Goal: Task Accomplishment & Management: Manage account settings

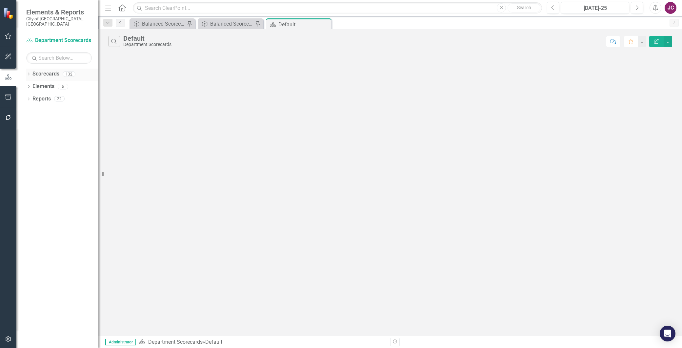
click at [38, 70] on link "Scorecards" at bounding box center [45, 74] width 27 height 8
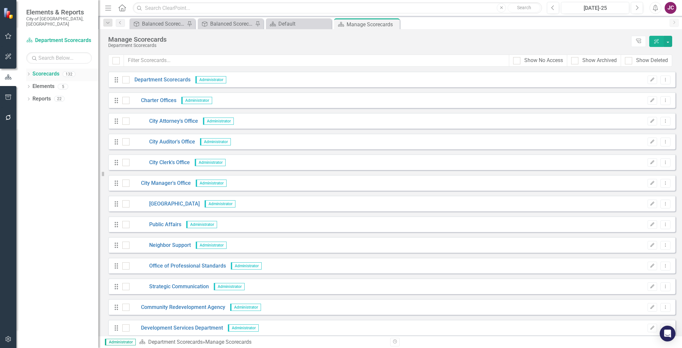
click at [28, 73] on icon "Dropdown" at bounding box center [28, 75] width 5 height 4
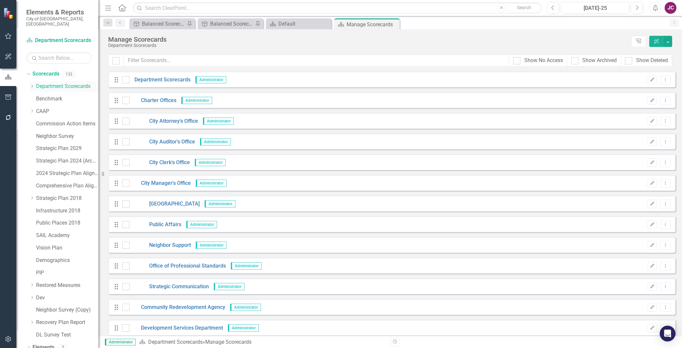
click at [31, 84] on div "Dropdown" at bounding box center [32, 87] width 5 height 6
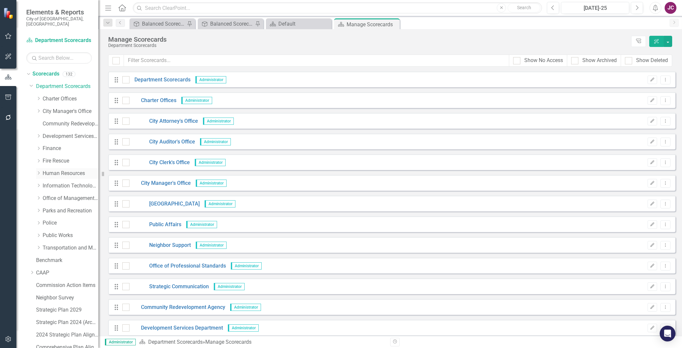
click at [44, 170] on link "Human Resources" at bounding box center [71, 174] width 56 height 8
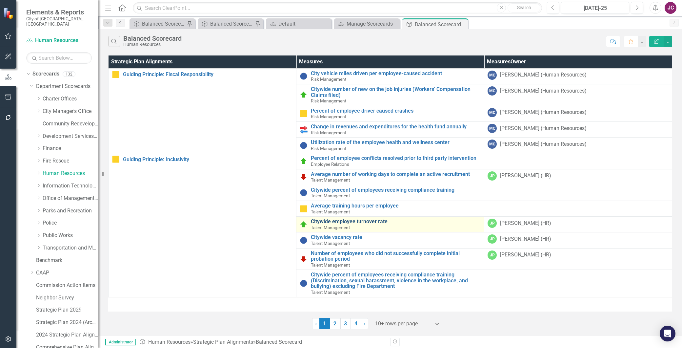
click at [339, 220] on link "Citywide employee turnover rate" at bounding box center [396, 221] width 170 height 6
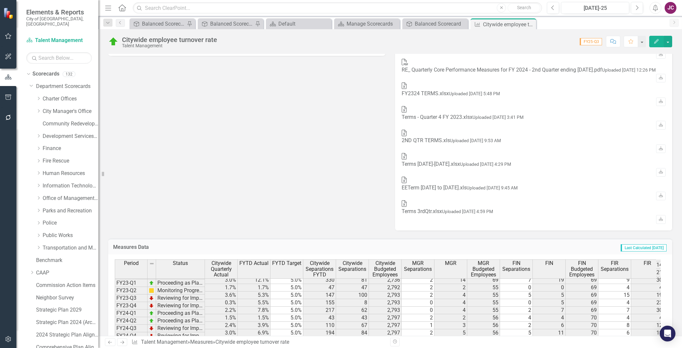
scroll to position [91, 0]
click at [658, 42] on icon "Edit" at bounding box center [657, 41] width 6 height 5
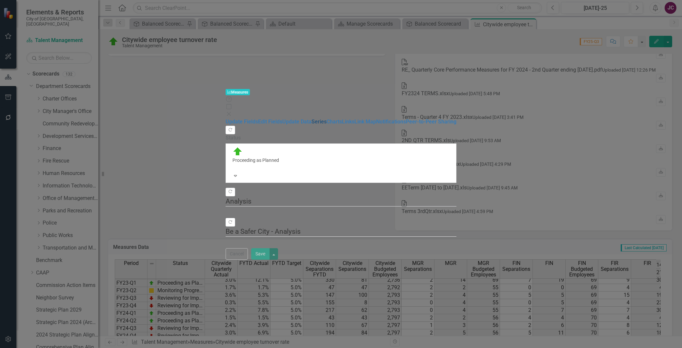
click at [312, 118] on link "Series" at bounding box center [319, 121] width 15 height 6
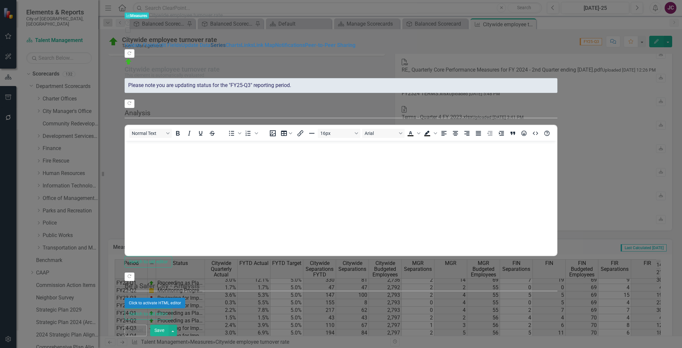
click at [211, 48] on link "Series" at bounding box center [218, 45] width 15 height 6
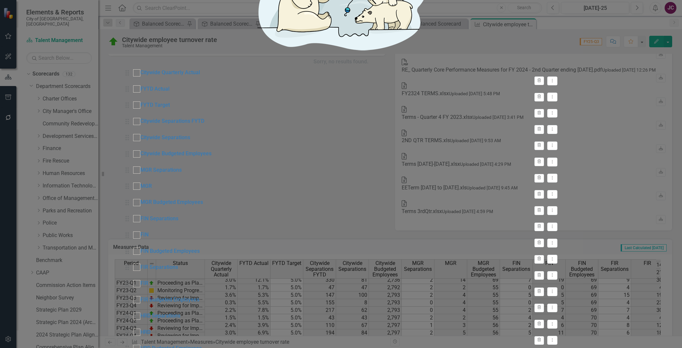
checkbox input "false"
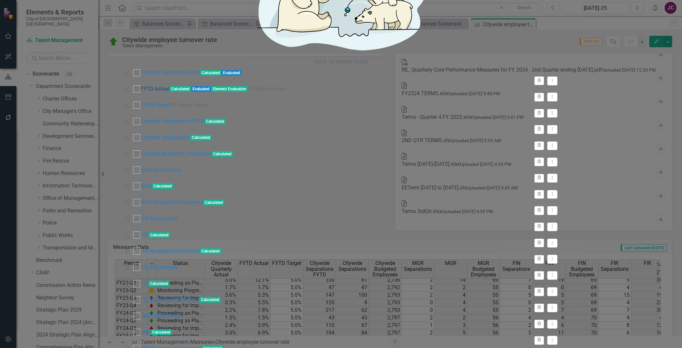
click at [170, 92] on link "FYTD Actual" at bounding box center [154, 89] width 29 height 8
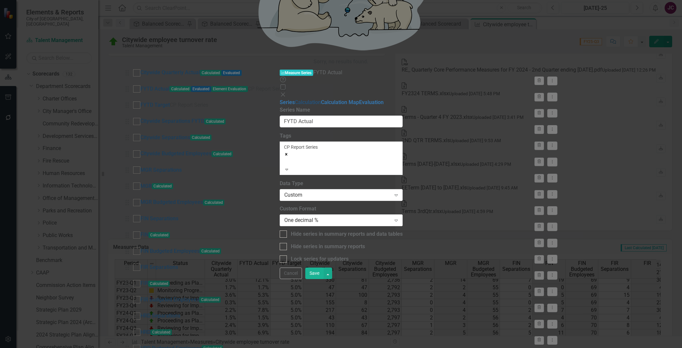
click at [295, 99] on link "Calculation" at bounding box center [308, 102] width 26 height 6
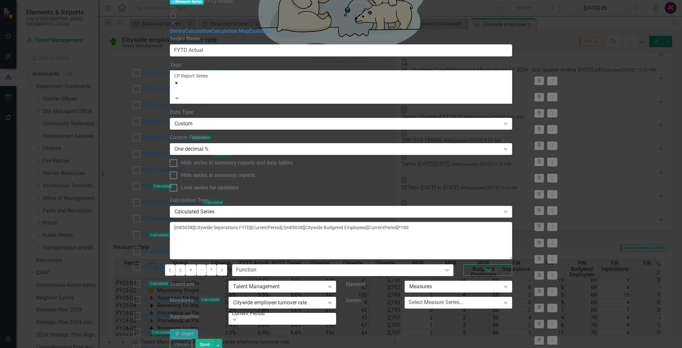
click at [175, 21] on icon at bounding box center [173, 23] width 4 height 4
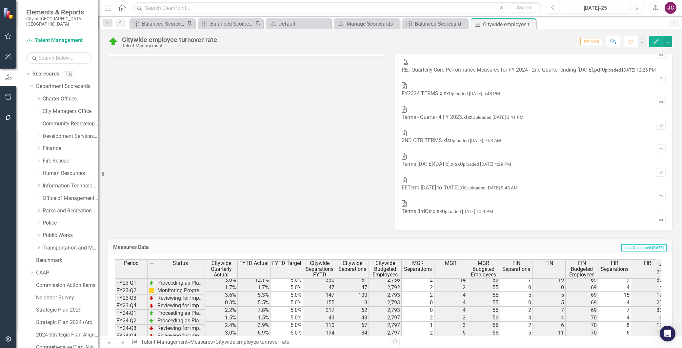
scroll to position [730, 0]
